Goal: Navigation & Orientation: Find specific page/section

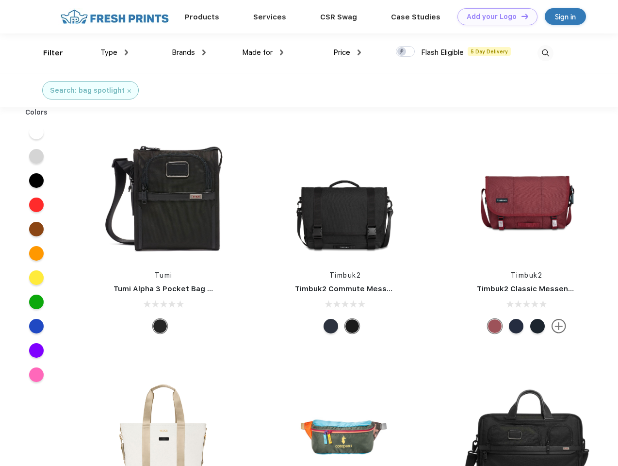
click at [494, 17] on link "Add your Logo Design Tool" at bounding box center [498, 16] width 80 height 17
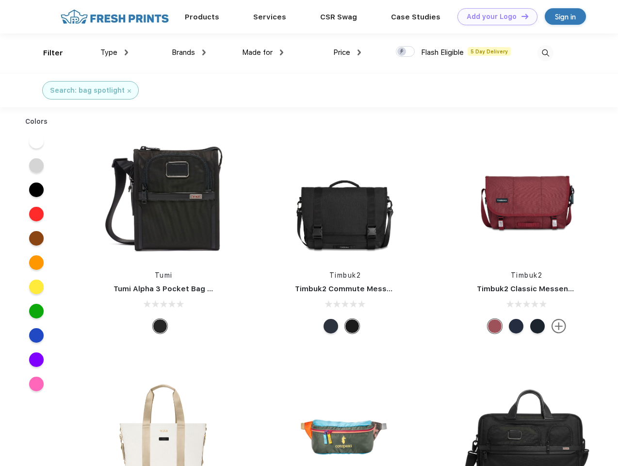
click at [0, 0] on div "Design Tool" at bounding box center [0, 0] width 0 height 0
click at [521, 16] on link "Add your Logo Design Tool" at bounding box center [498, 16] width 80 height 17
click at [47, 53] on div "Filter" at bounding box center [53, 53] width 20 height 11
click at [115, 52] on span "Type" at bounding box center [108, 52] width 17 height 9
click at [189, 52] on span "Brands" at bounding box center [183, 52] width 23 height 9
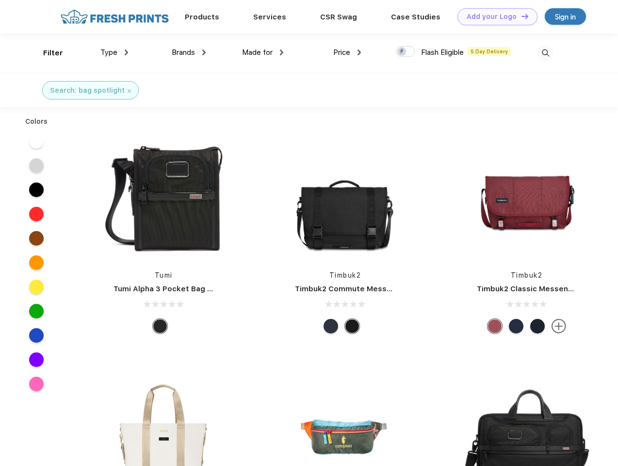
click at [263, 52] on span "Made for" at bounding box center [257, 52] width 31 height 9
click at [348, 52] on span "Price" at bounding box center [341, 52] width 17 height 9
click at [406, 52] on div at bounding box center [405, 51] width 19 height 11
click at [402, 52] on input "checkbox" at bounding box center [399, 49] width 6 height 6
click at [546, 53] on img at bounding box center [546, 53] width 16 height 16
